Goal: Find specific page/section: Find specific page/section

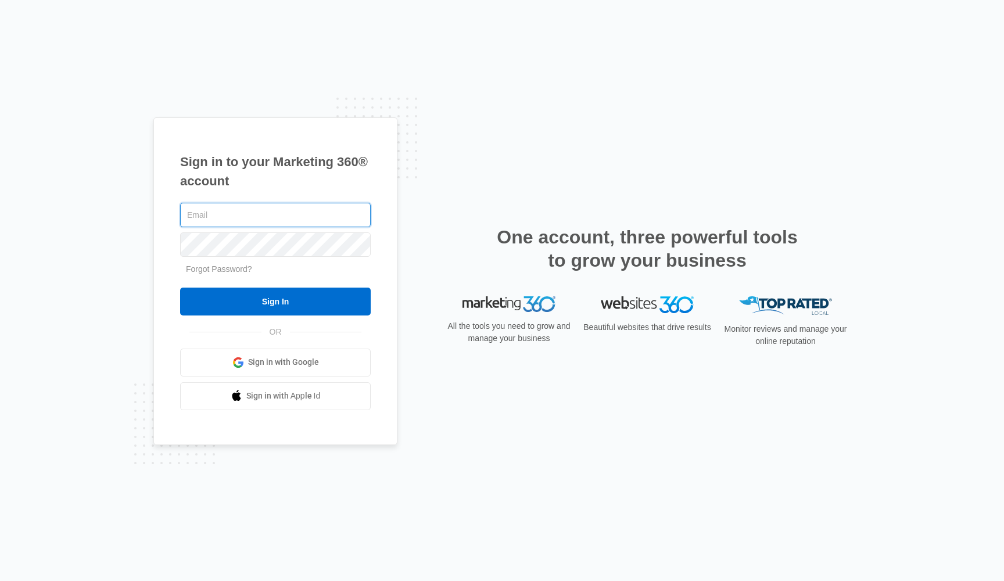
type input "[EMAIL_ADDRESS][DOMAIN_NAME]"
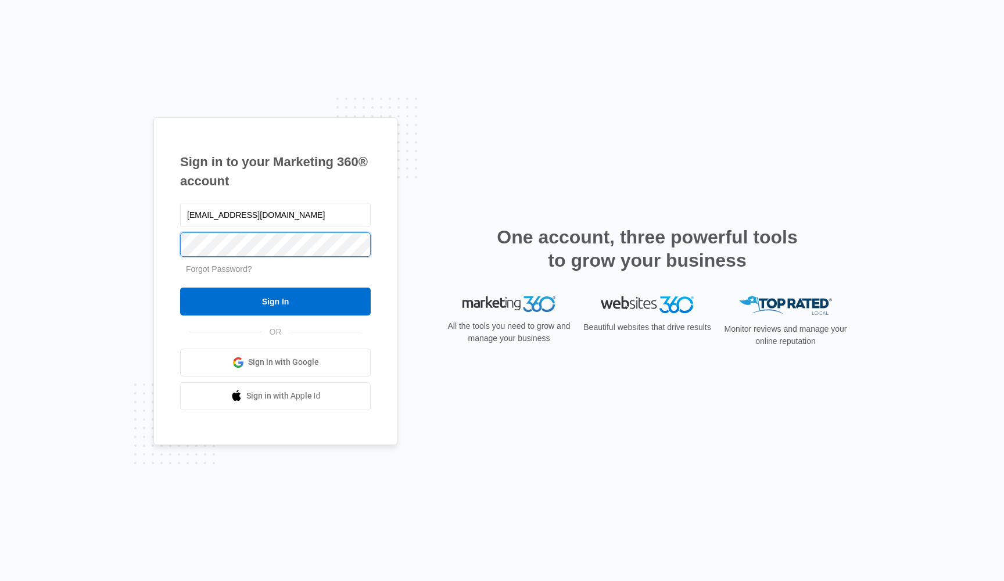
click at [275, 301] on input "Sign In" at bounding box center [275, 302] width 191 height 28
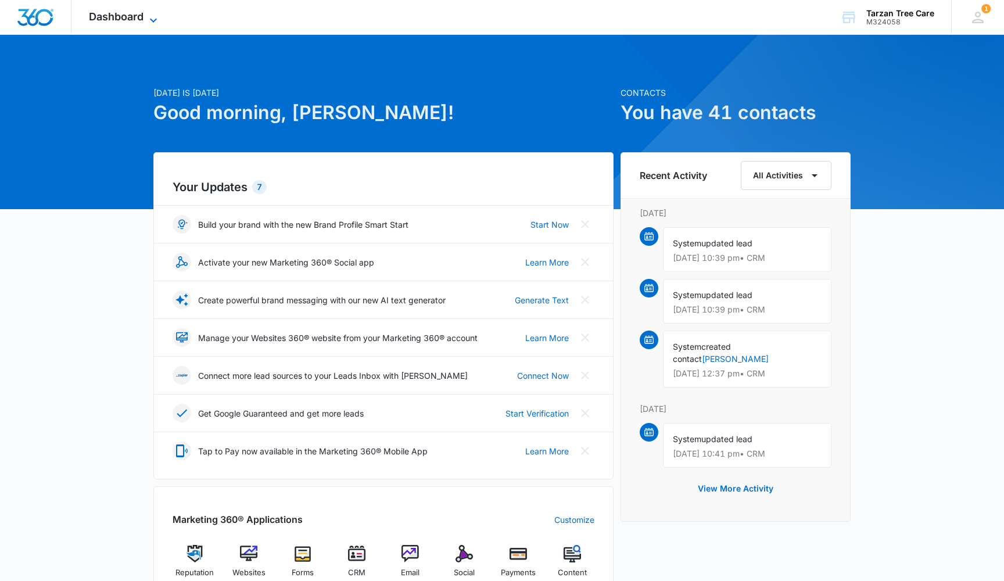
click at [148, 13] on icon at bounding box center [153, 20] width 14 height 14
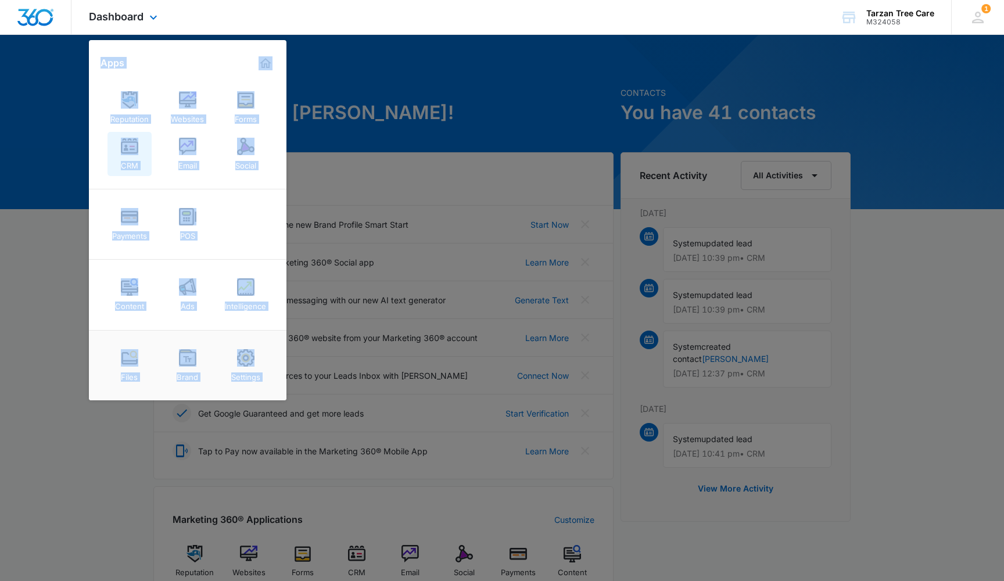
click at [131, 163] on div "CRM" at bounding box center [129, 162] width 17 height 15
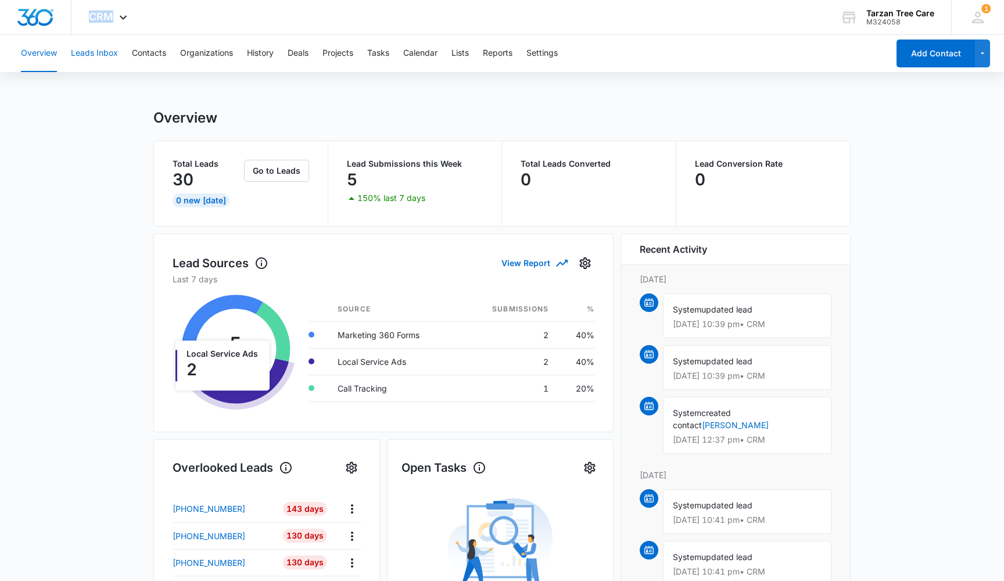
click at [114, 46] on button "Leads Inbox" at bounding box center [94, 53] width 47 height 37
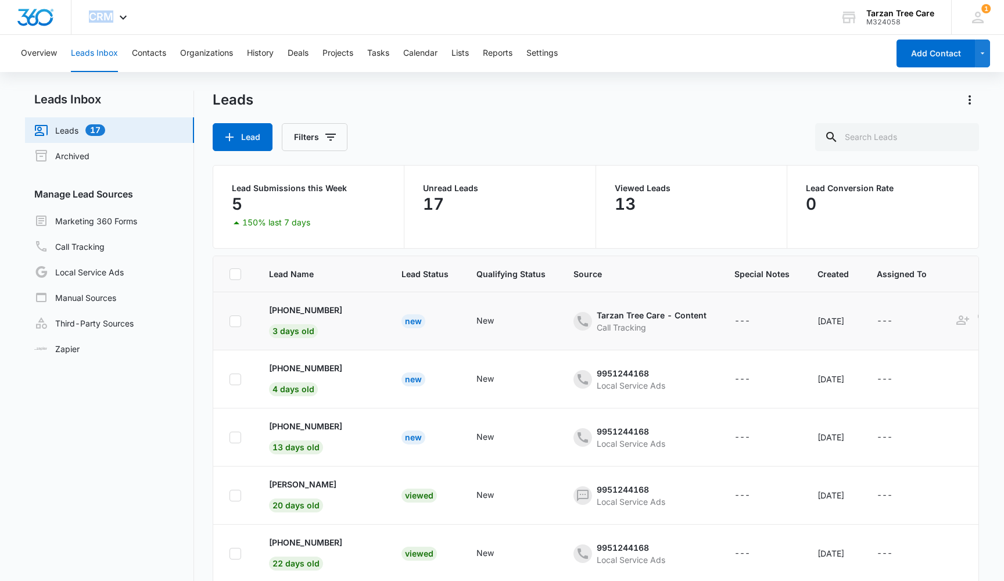
scroll to position [0, 8]
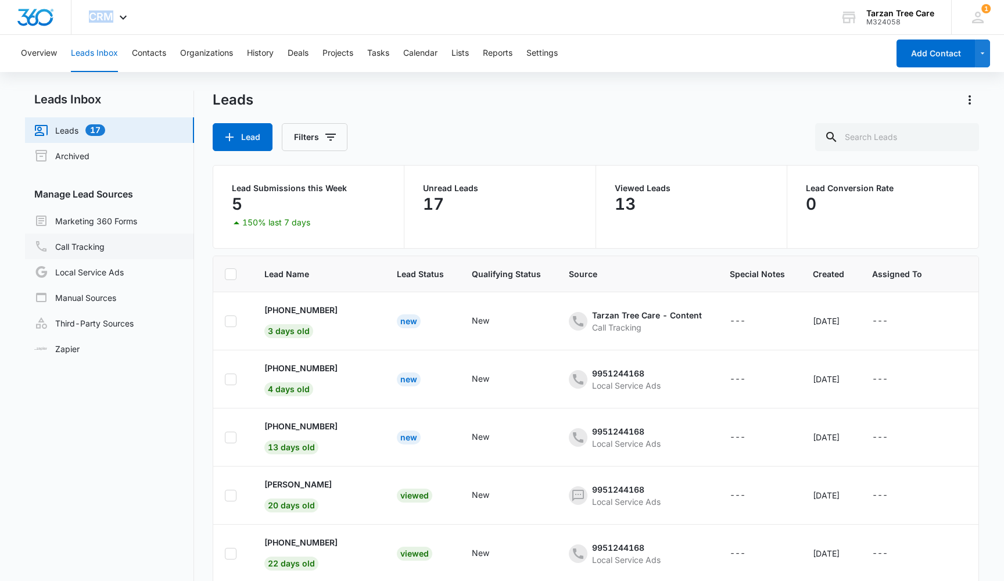
click at [105, 243] on link "Call Tracking" at bounding box center [69, 246] width 70 height 14
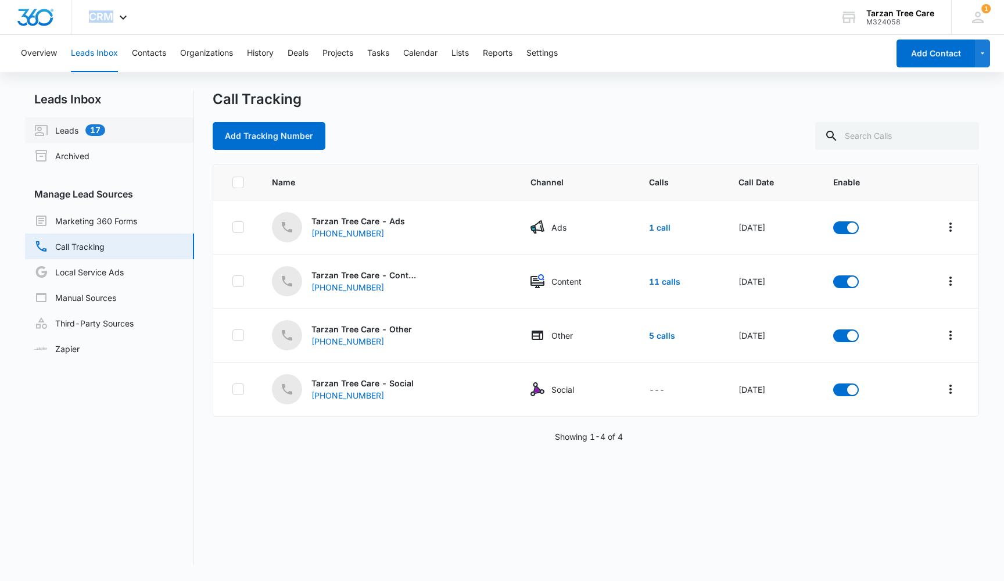
click at [92, 131] on link "Leads 17" at bounding box center [69, 130] width 71 height 14
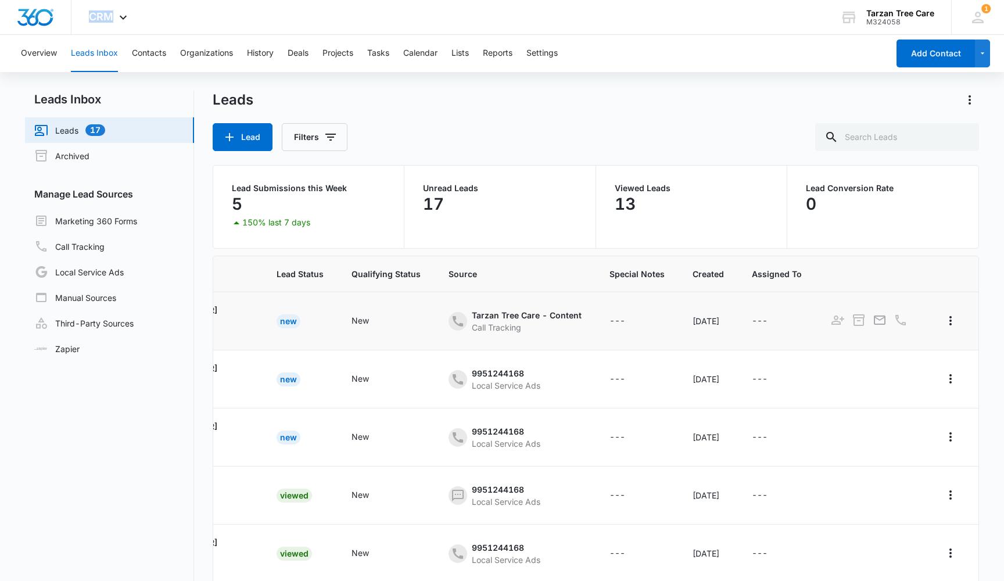
scroll to position [0, 135]
click at [38, 50] on button "Overview" at bounding box center [39, 53] width 36 height 37
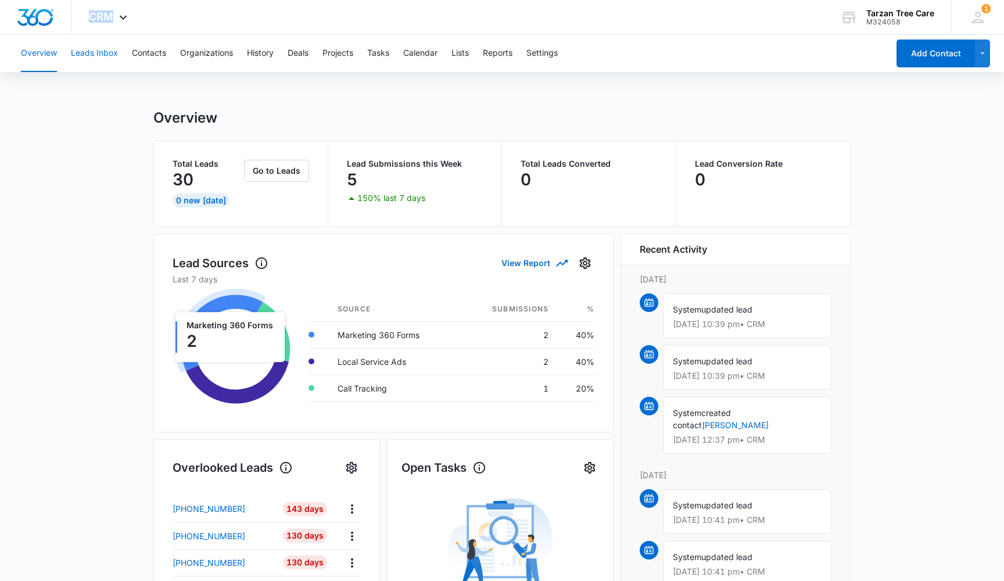
click at [109, 55] on button "Leads Inbox" at bounding box center [94, 53] width 47 height 37
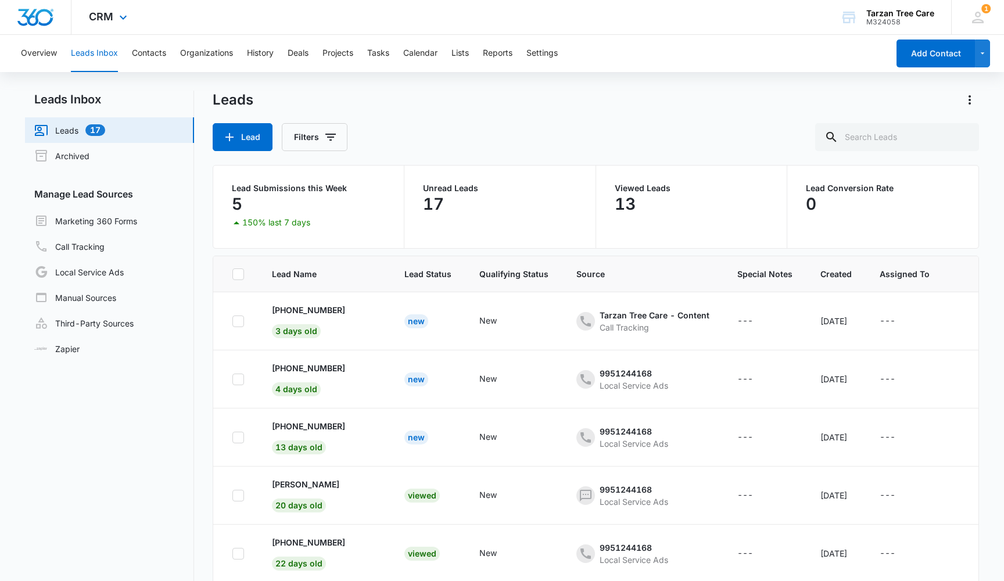
click at [116, 26] on div "CRM Apps Reputation Websites Forms CRM Email Social Payments POS Content Ads In…" at bounding box center [109, 17] width 76 height 34
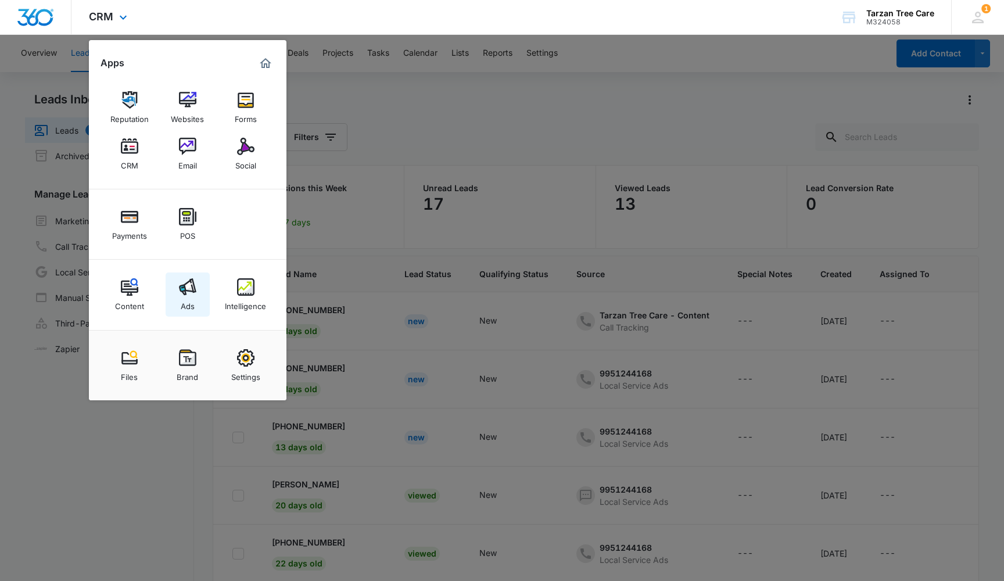
click at [185, 296] on div "Ads" at bounding box center [188, 303] width 14 height 15
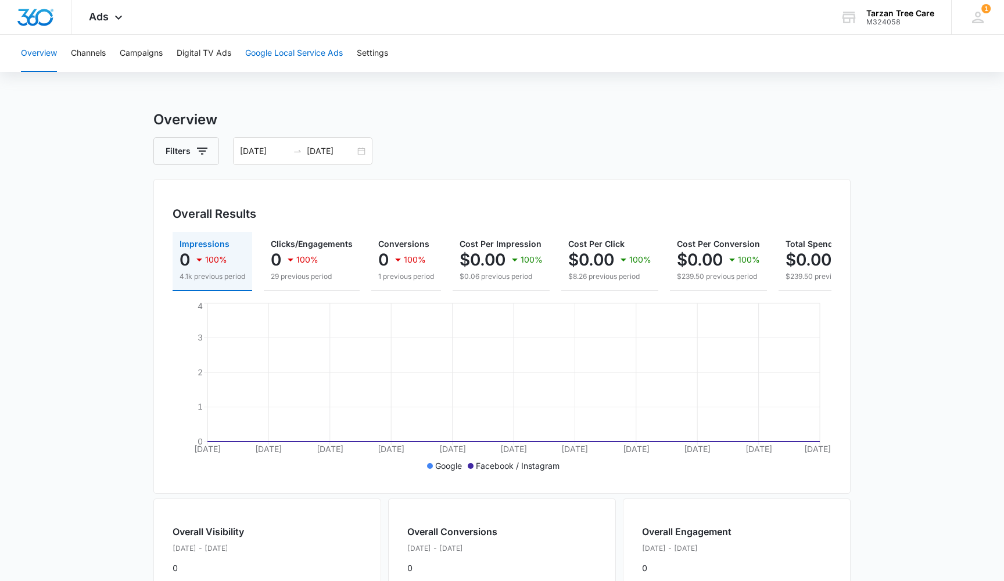
click at [298, 56] on button "Google Local Service Ads" at bounding box center [294, 53] width 98 height 37
